Goal: Task Accomplishment & Management: Use online tool/utility

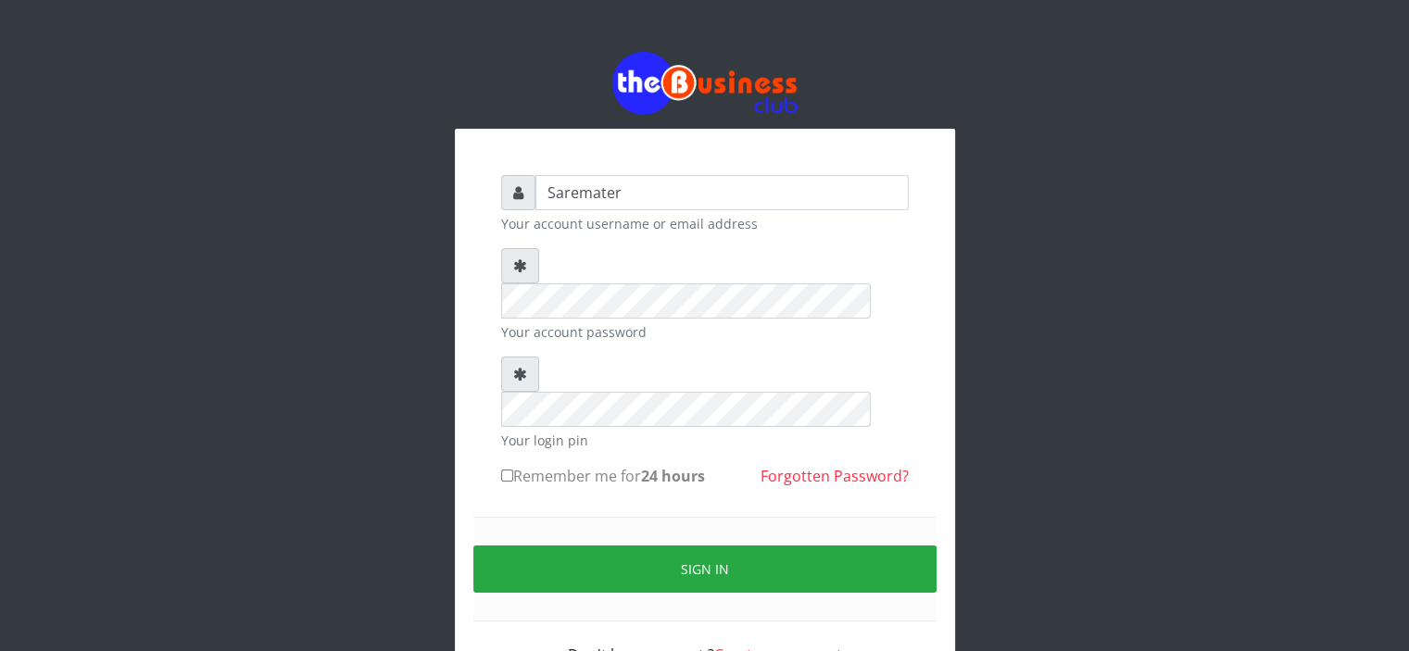
type input "Saremater"
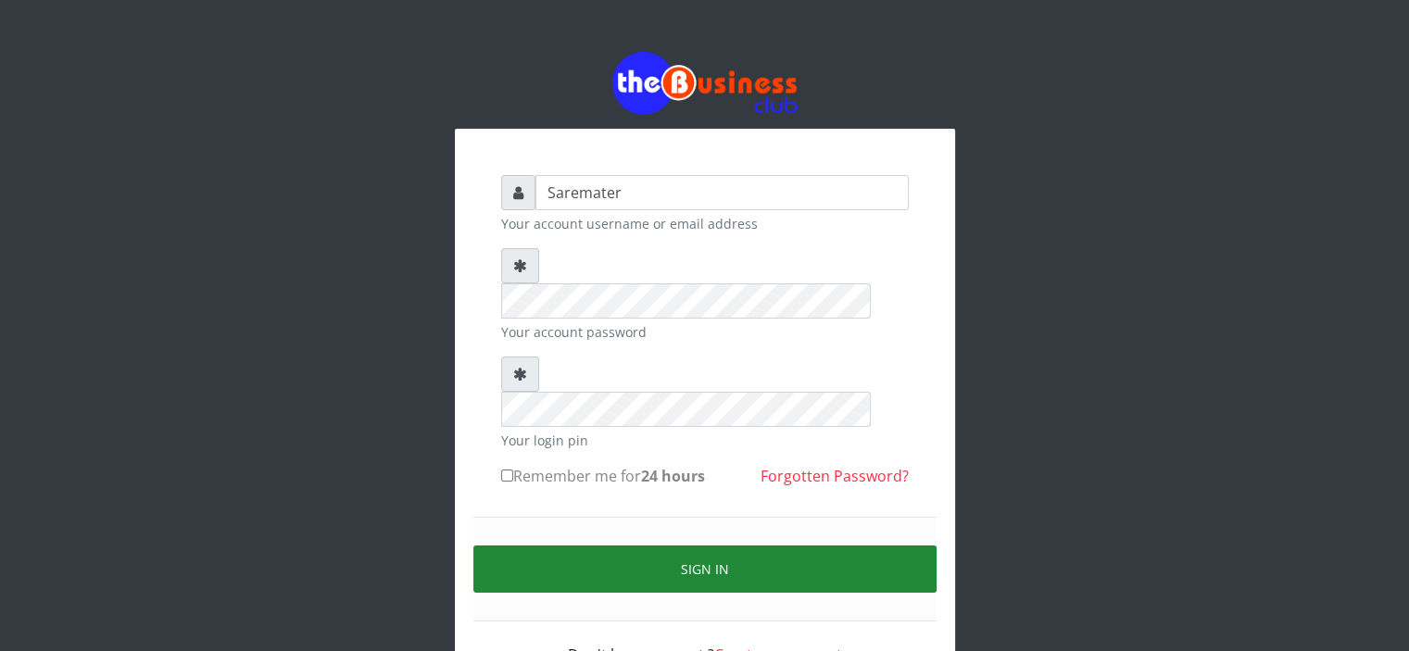
click at [693, 546] on button "Sign in" at bounding box center [704, 569] width 463 height 47
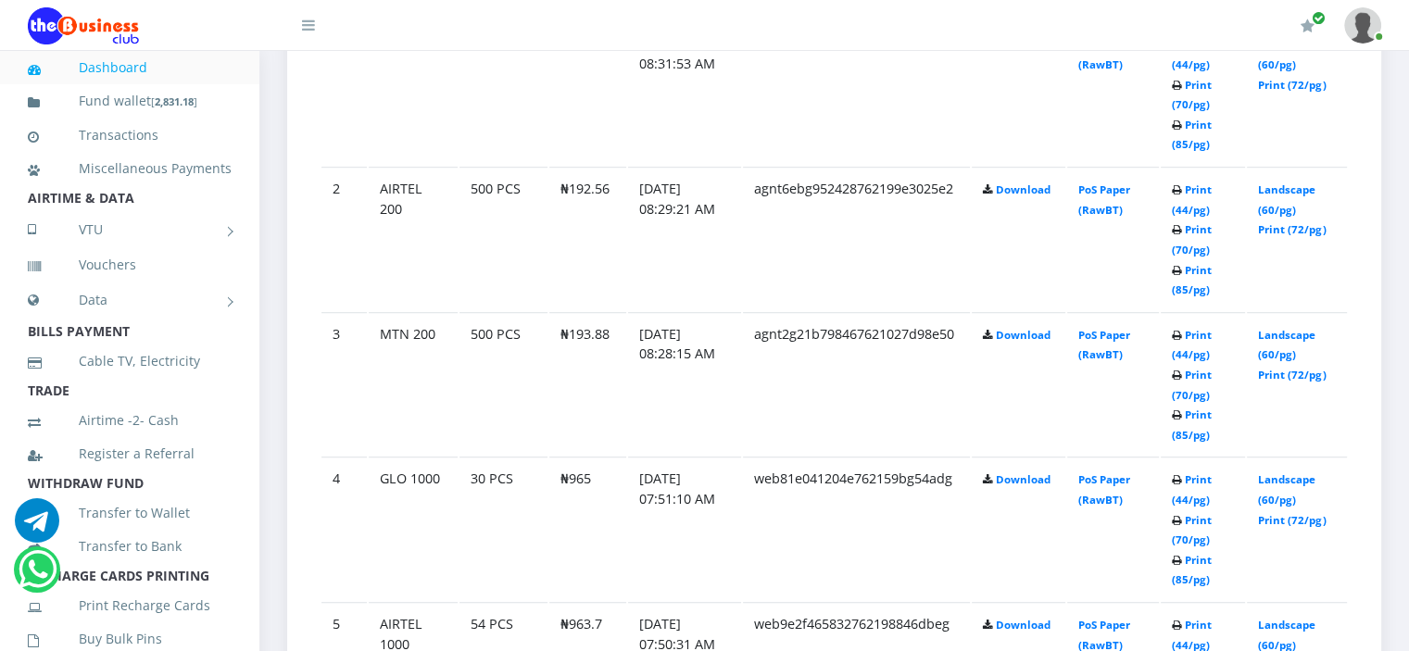
scroll to position [1170, 0]
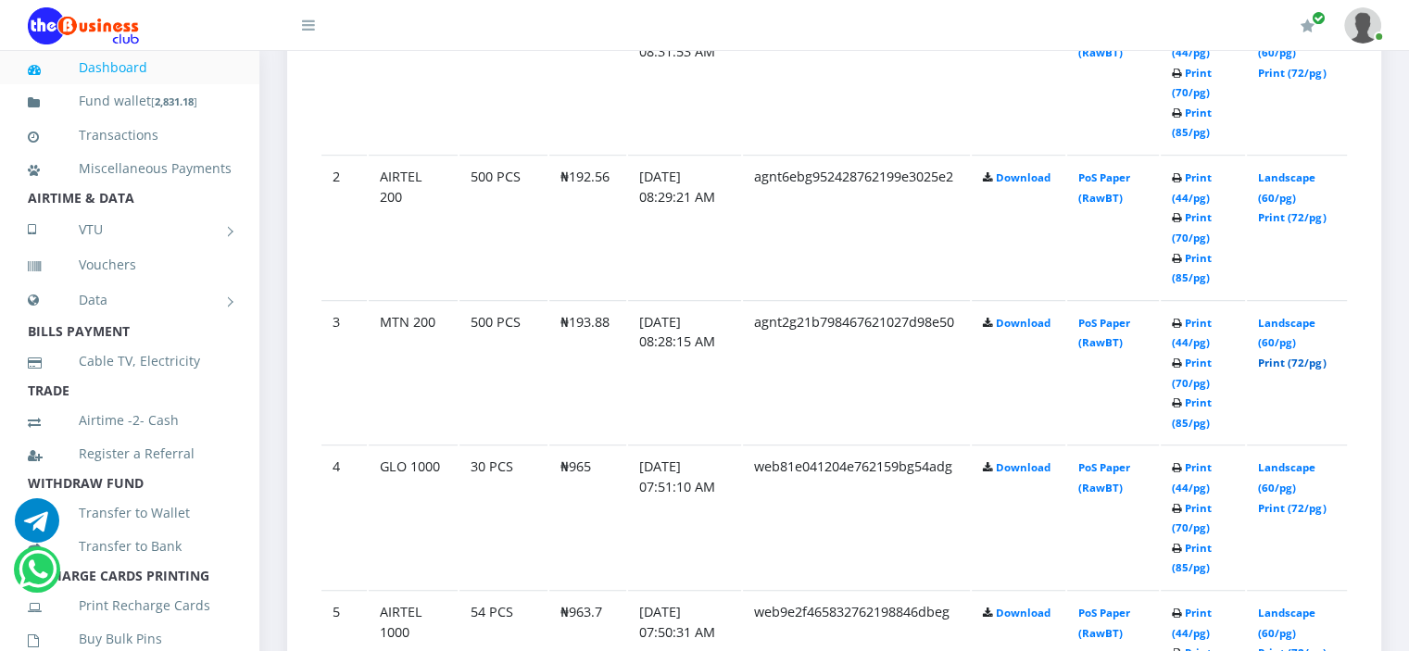
click at [1286, 361] on link "Print (72/pg)" at bounding box center [1292, 363] width 68 height 14
click at [1284, 215] on link "Print (72/pg)" at bounding box center [1292, 217] width 68 height 14
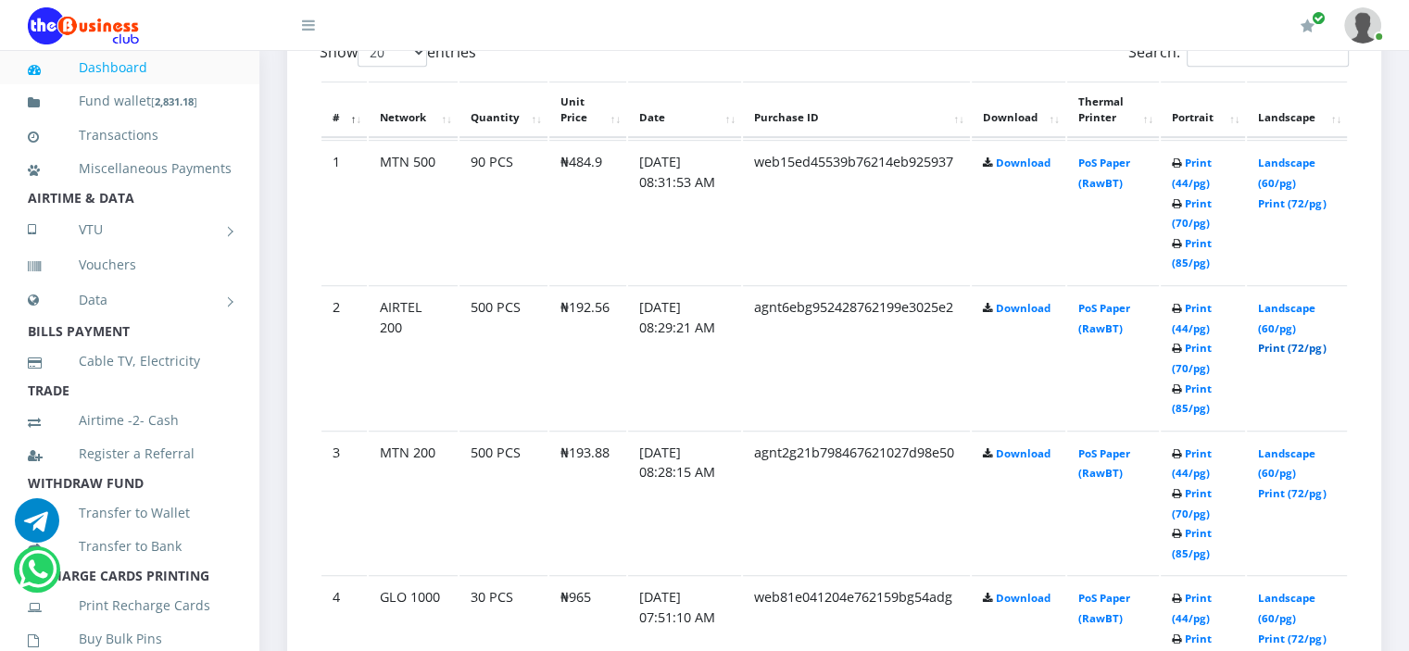
scroll to position [1027, 0]
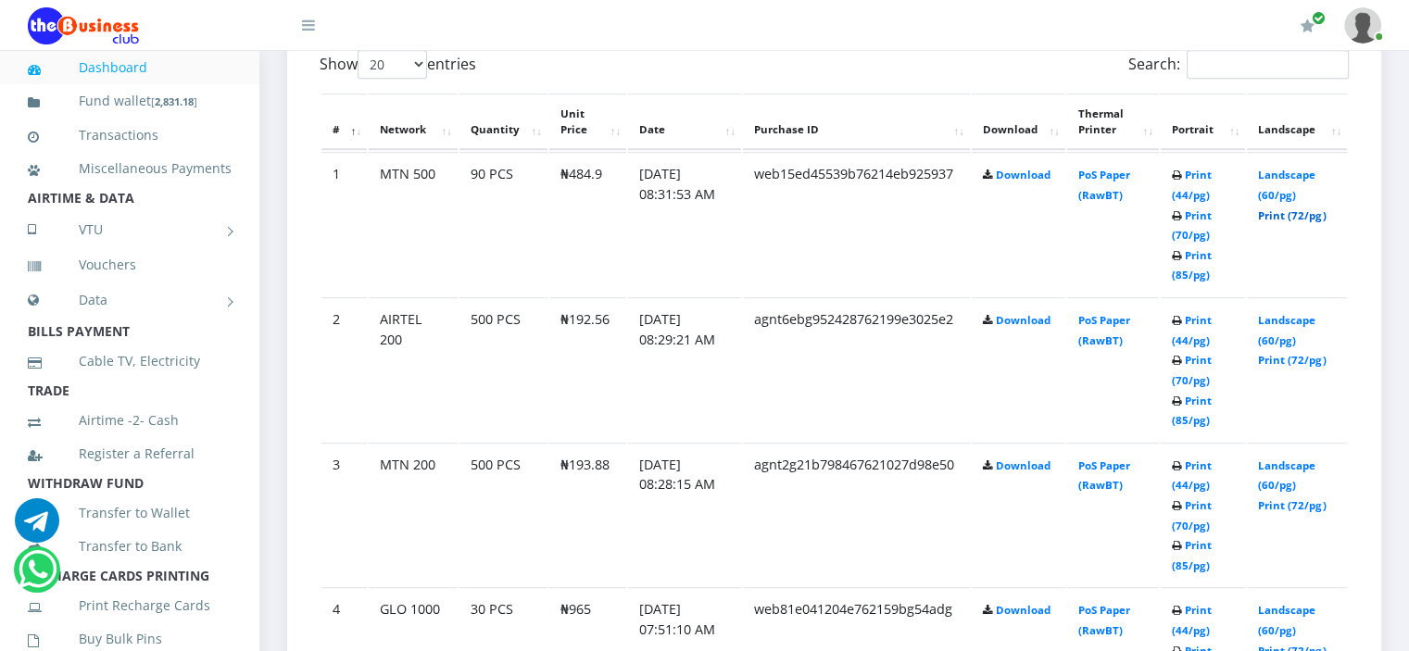
click at [1282, 210] on link "Print (72/pg)" at bounding box center [1292, 215] width 68 height 14
